Goal: Task Accomplishment & Management: Manage account settings

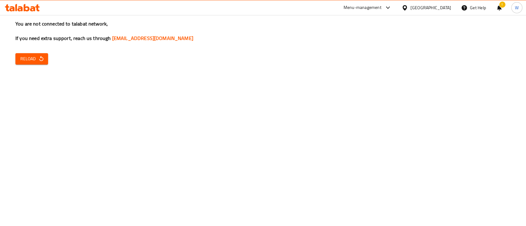
drag, startPoint x: 0, startPoint y: 0, endPoint x: 31, endPoint y: 52, distance: 60.5
click at [31, 50] on div "You are not connected to talabat network, If you need extra support, reach us t…" at bounding box center [263, 113] width 526 height 226
click at [35, 60] on span "Reload" at bounding box center [31, 59] width 23 height 8
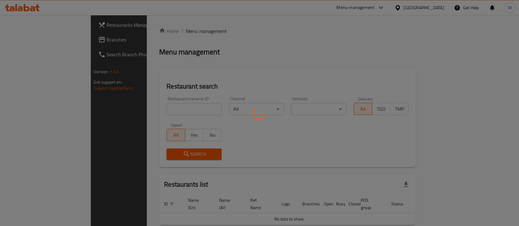
click at [159, 108] on div at bounding box center [259, 113] width 519 height 226
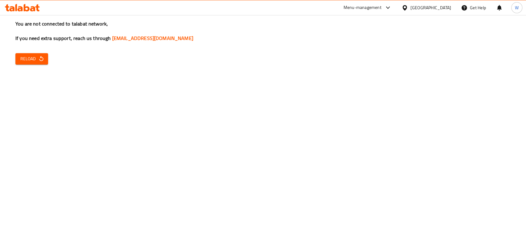
drag, startPoint x: 425, startPoint y: 149, endPoint x: 155, endPoint y: 8, distance: 304.5
click at [411, 134] on div "You are not connected to talabat network, If you need extra support, reach us t…" at bounding box center [263, 113] width 526 height 226
click at [40, 59] on icon "button" at bounding box center [41, 59] width 6 height 6
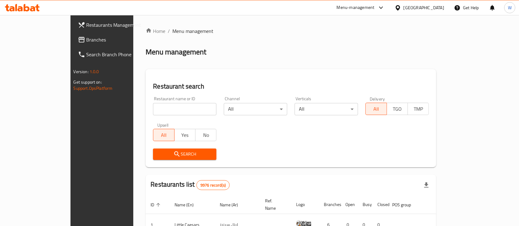
drag, startPoint x: 306, startPoint y: 63, endPoint x: 295, endPoint y: 96, distance: 34.6
click at [300, 70] on div "Home / Menu management Menu management Restaurant search Restaurant name or ID …" at bounding box center [291, 210] width 291 height 367
click at [165, 105] on input "search" at bounding box center [184, 109] width 63 height 12
type input "majboos"
click button "Search" at bounding box center [184, 154] width 63 height 11
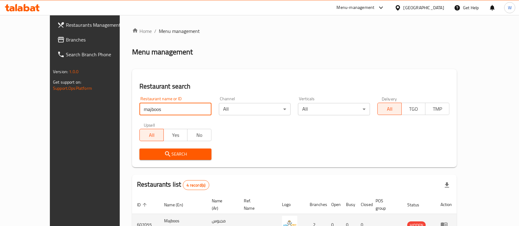
scroll to position [82, 0]
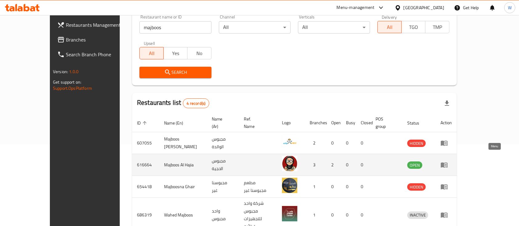
click at [448, 163] on icon "enhanced table" at bounding box center [444, 165] width 7 height 5
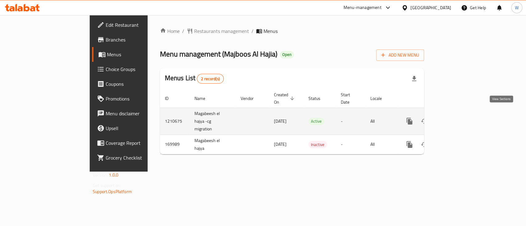
click at [457, 118] on icon "enhanced table" at bounding box center [453, 121] width 7 height 7
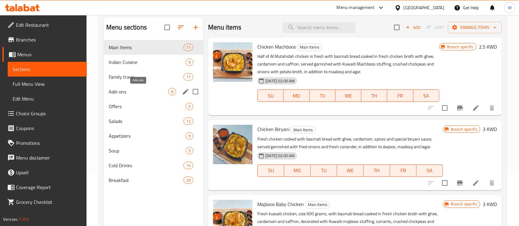
scroll to position [82, 0]
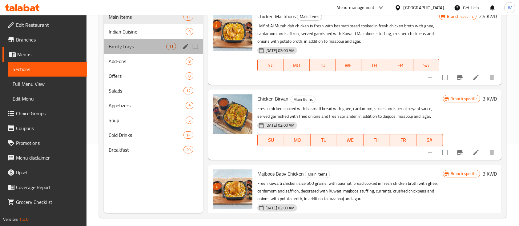
click at [138, 50] on div "Family trays 11" at bounding box center [154, 46] width 100 height 15
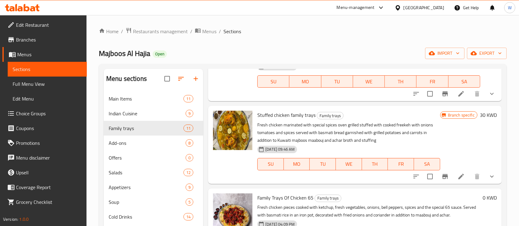
scroll to position [82, 0]
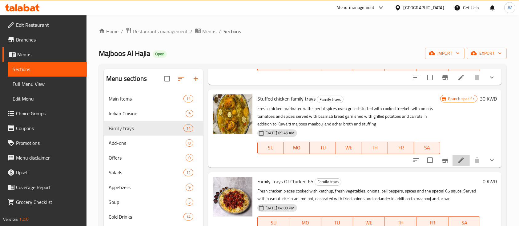
click at [459, 164] on li at bounding box center [461, 160] width 17 height 11
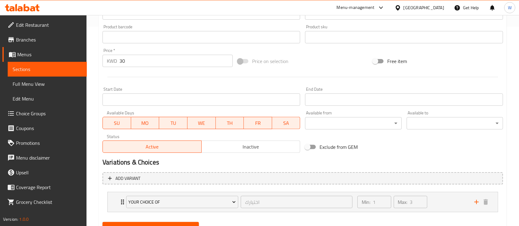
scroll to position [187, 0]
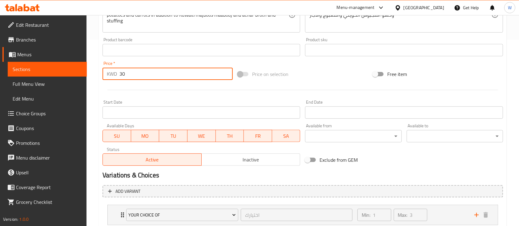
drag, startPoint x: 132, startPoint y: 75, endPoint x: 112, endPoint y: 77, distance: 19.8
click at [112, 77] on div "KWD 30 Price *" at bounding box center [168, 74] width 130 height 12
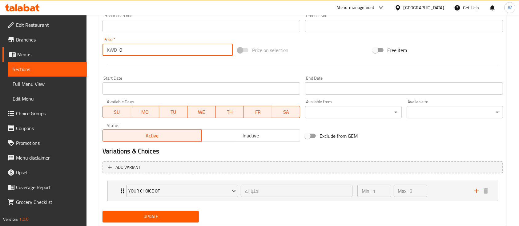
scroll to position [228, 0]
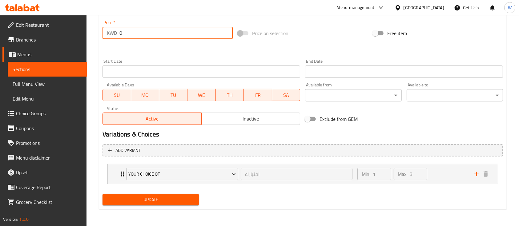
type input "0"
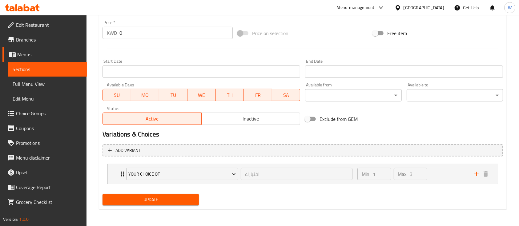
click at [240, 34] on span at bounding box center [243, 33] width 10 height 4
drag, startPoint x: 320, startPoint y: 30, endPoint x: 317, endPoint y: 32, distance: 4.0
click at [319, 31] on div "Price on selection" at bounding box center [302, 33] width 135 height 17
click at [174, 197] on span "Update" at bounding box center [151, 200] width 87 height 8
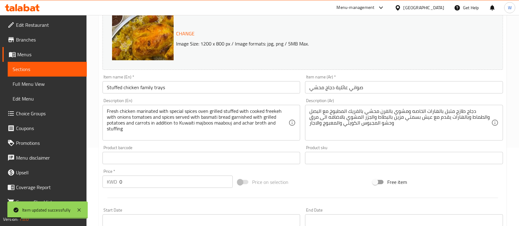
scroll to position [0, 0]
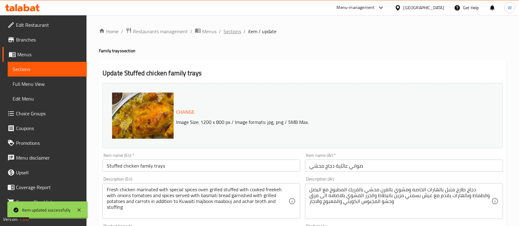
click at [233, 30] on span "Sections" at bounding box center [233, 31] width 18 height 7
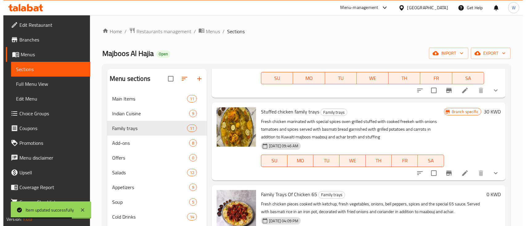
scroll to position [82, 0]
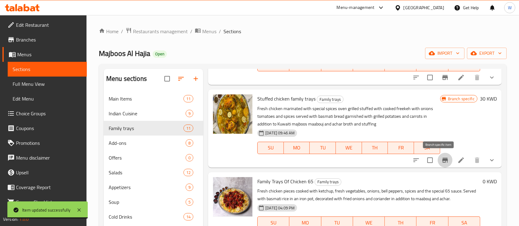
click at [443, 161] on button "Branch-specific-item" at bounding box center [445, 160] width 15 height 15
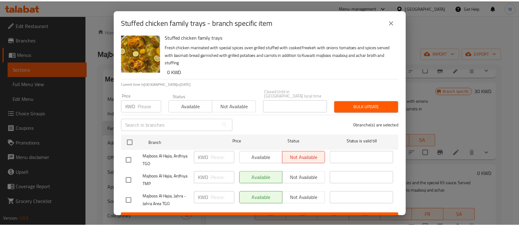
scroll to position [11, 0]
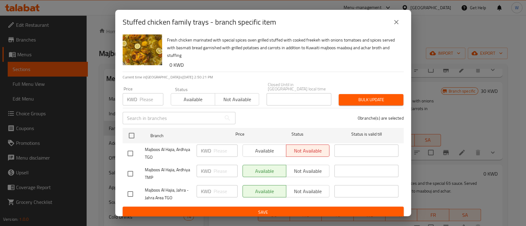
click at [271, 145] on div "Available Not available" at bounding box center [285, 151] width 87 height 12
click at [138, 95] on div "KWD Price" at bounding box center [143, 99] width 41 height 12
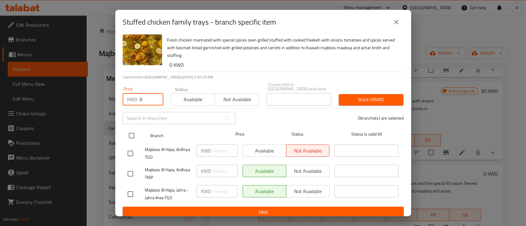
type input "0"
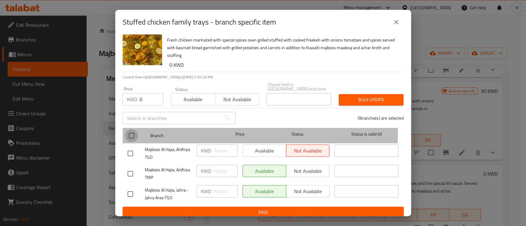
click at [132, 129] on input "checkbox" at bounding box center [131, 135] width 13 height 13
checkbox input "true"
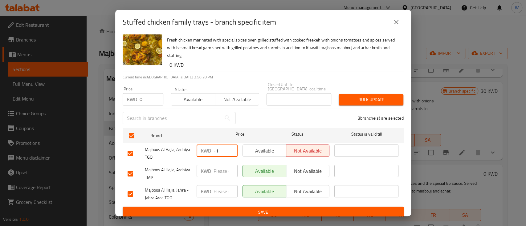
click at [228, 148] on input "-1" at bounding box center [225, 151] width 24 height 12
drag, startPoint x: 217, startPoint y: 147, endPoint x: 206, endPoint y: 143, distance: 11.2
click at [206, 146] on div "KWD -1 ​" at bounding box center [217, 151] width 41 height 12
type input "0"
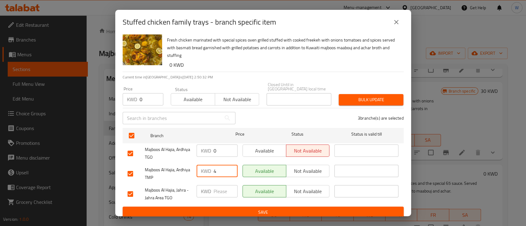
click at [226, 166] on input "4" at bounding box center [225, 171] width 24 height 12
click at [223, 167] on input "4" at bounding box center [225, 171] width 24 height 12
type input "0"
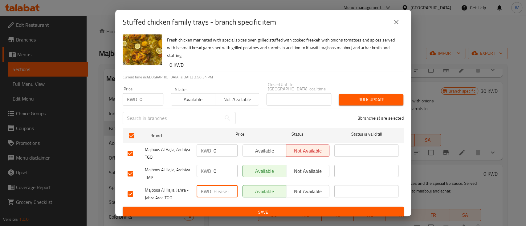
click at [216, 185] on input "number" at bounding box center [225, 191] width 24 height 12
type input "0"
click at [362, 102] on div "Bulk update" at bounding box center [371, 100] width 72 height 19
click at [368, 96] on span "Bulk update" at bounding box center [370, 100] width 55 height 8
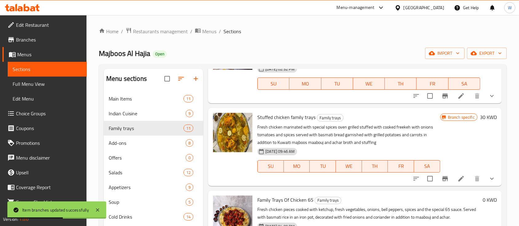
scroll to position [82, 0]
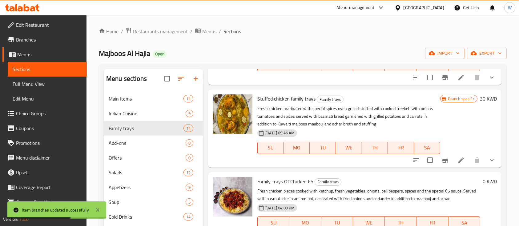
click at [453, 154] on div at bounding box center [454, 160] width 91 height 15
click at [458, 158] on icon at bounding box center [461, 160] width 7 height 7
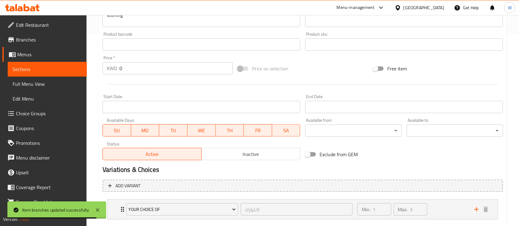
scroll to position [205, 0]
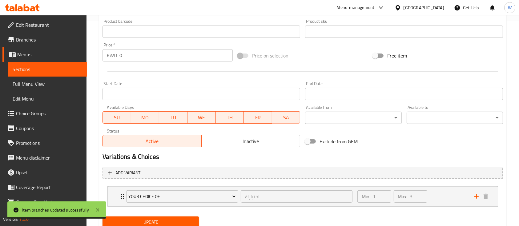
click at [244, 56] on span at bounding box center [243, 56] width 10 height 4
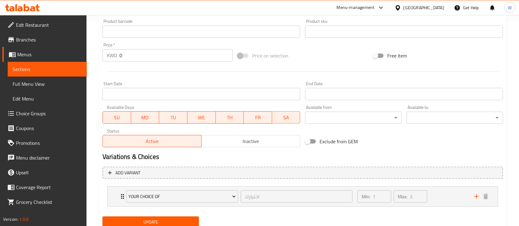
click at [243, 56] on span at bounding box center [243, 56] width 10 height 4
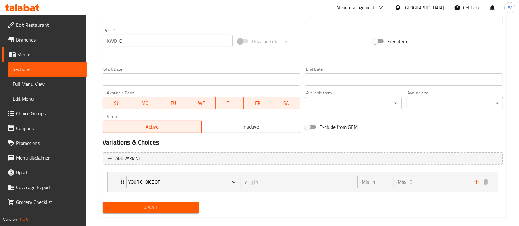
scroll to position [228, 0]
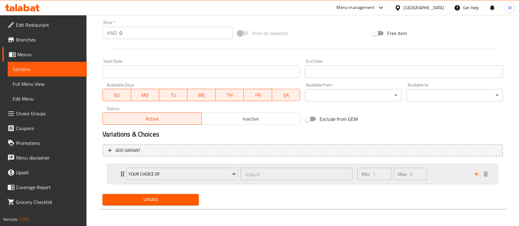
click at [446, 176] on div "Min: 1 ​ Max: 3 ​" at bounding box center [412, 175] width 117 height 20
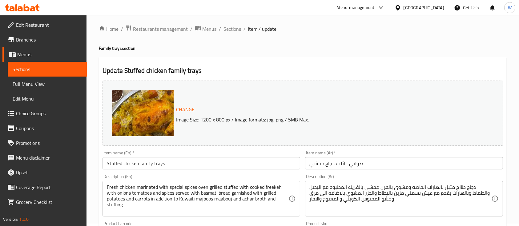
scroll to position [0, 0]
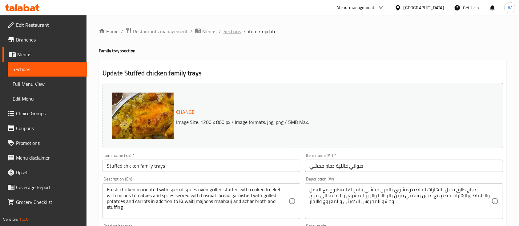
click at [233, 33] on span "Sections" at bounding box center [233, 31] width 18 height 7
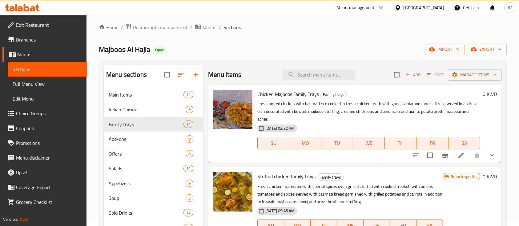
scroll to position [41, 0]
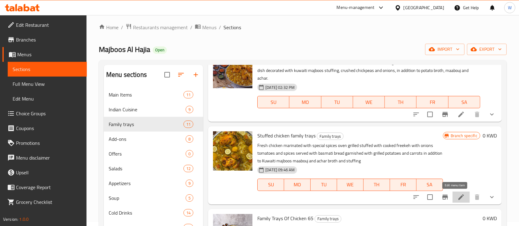
click at [455, 201] on li at bounding box center [461, 197] width 17 height 11
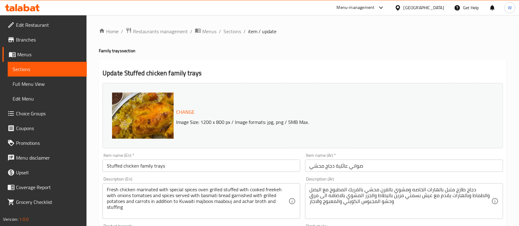
click at [187, 113] on span "Change" at bounding box center [185, 112] width 18 height 9
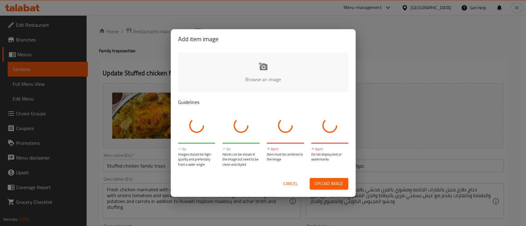
click at [260, 62] on input "file" at bounding box center [471, 82] width 587 height 58
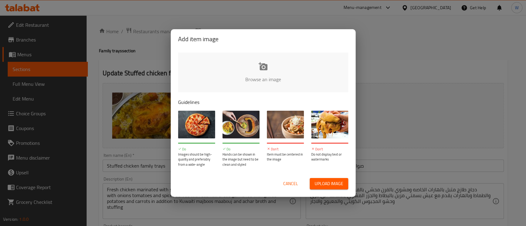
click at [287, 183] on span "Cancel" at bounding box center [290, 184] width 15 height 8
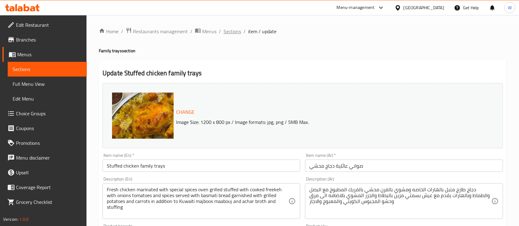
click at [232, 31] on span "Sections" at bounding box center [233, 31] width 18 height 7
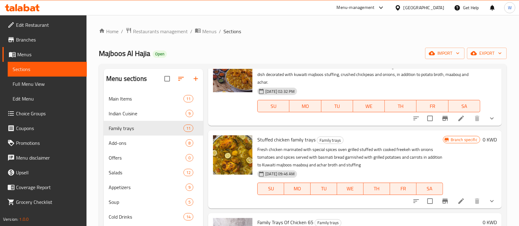
scroll to position [82, 0]
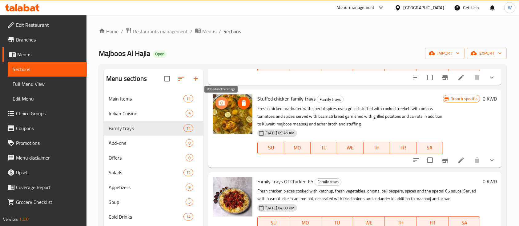
click at [222, 102] on circle "upload picture" at bounding box center [222, 103] width 2 height 2
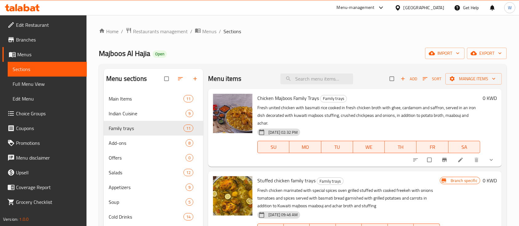
click at [340, 28] on ol "Home / Restaurants management / Menus / Sections" at bounding box center [303, 31] width 408 height 8
click at [298, 30] on ol "Home / Restaurants management / Menus / Sections" at bounding box center [303, 31] width 408 height 8
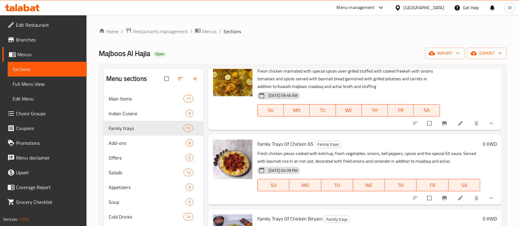
scroll to position [123, 0]
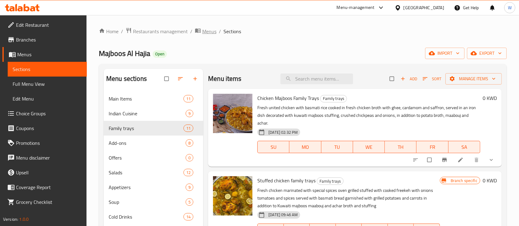
click at [205, 33] on span "Menus" at bounding box center [209, 31] width 14 height 7
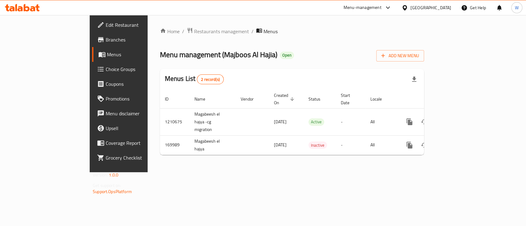
click at [362, 43] on div "Home / Restaurants management / Menus Menu management ( Majboos Al Hajia ) Open…" at bounding box center [292, 93] width 264 height 133
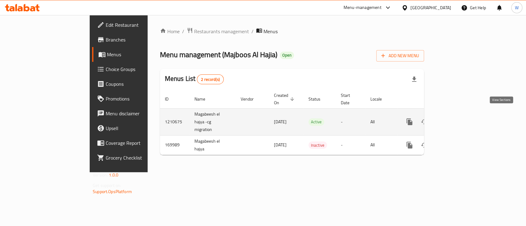
click at [457, 119] on icon "enhanced table" at bounding box center [453, 121] width 7 height 7
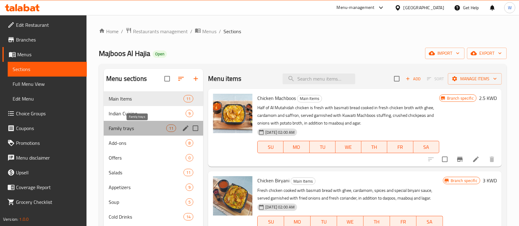
click at [121, 128] on span "Family trays" at bounding box center [138, 128] width 58 height 7
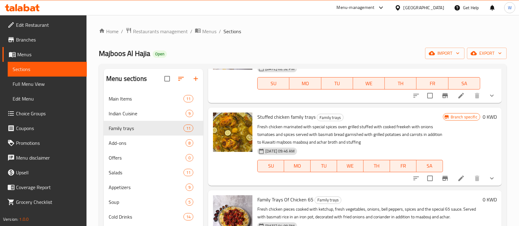
scroll to position [41, 0]
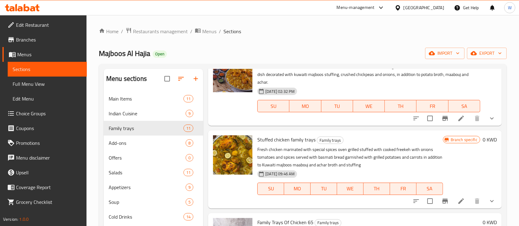
click at [339, 37] on div "Home / Restaurants management / Menus / Sections Majboos Al Hajia Open import e…" at bounding box center [303, 163] width 408 height 273
click at [180, 25] on div "Home / Restaurants management / Menus / Sections Majboos Al Hajia Open import e…" at bounding box center [303, 164] width 433 height 298
click at [178, 31] on span "Restaurants management" at bounding box center [160, 31] width 55 height 7
